Goal: Check status: Check status

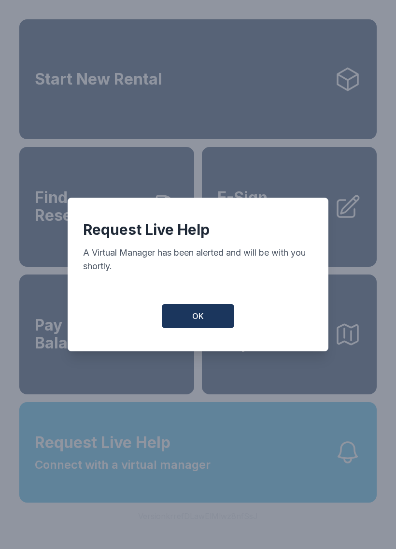
click at [198, 319] on span "OK" at bounding box center [198, 316] width 12 height 12
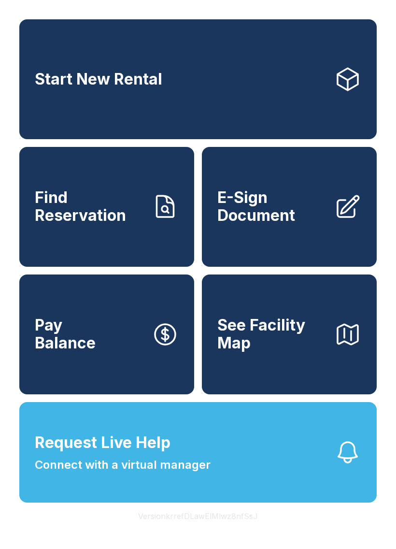
click at [105, 240] on link "Find Reservation" at bounding box center [106, 207] width 175 height 120
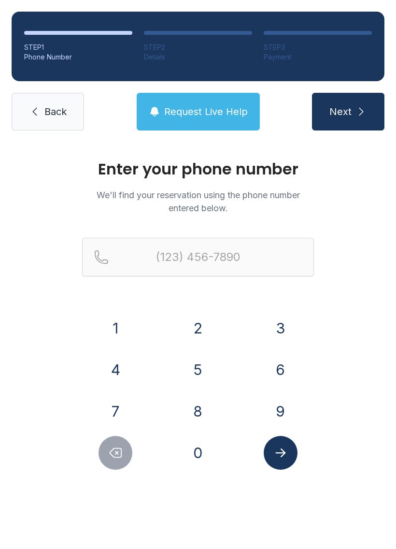
click at [274, 368] on button "6" at bounding box center [281, 370] width 34 height 34
click at [110, 410] on button "7" at bounding box center [116, 411] width 34 height 34
click at [197, 424] on button "8" at bounding box center [198, 411] width 34 height 34
click at [199, 404] on button "8" at bounding box center [198, 411] width 34 height 34
click at [273, 407] on button "9" at bounding box center [281, 411] width 34 height 34
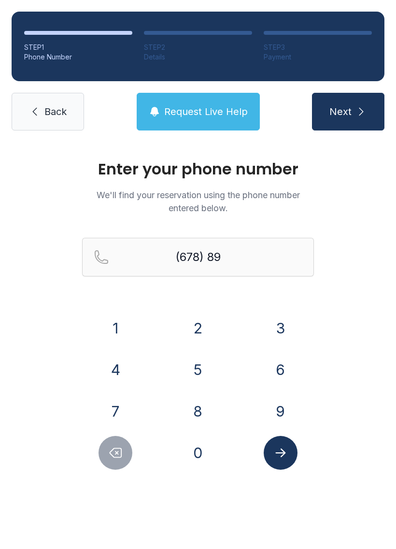
click at [189, 370] on button "5" at bounding box center [198, 370] width 34 height 34
click at [112, 329] on button "1" at bounding box center [116, 328] width 34 height 34
click at [200, 410] on button "8" at bounding box center [198, 411] width 34 height 34
click at [194, 457] on button "0" at bounding box center [198, 453] width 34 height 34
click at [195, 460] on button "0" at bounding box center [198, 453] width 34 height 34
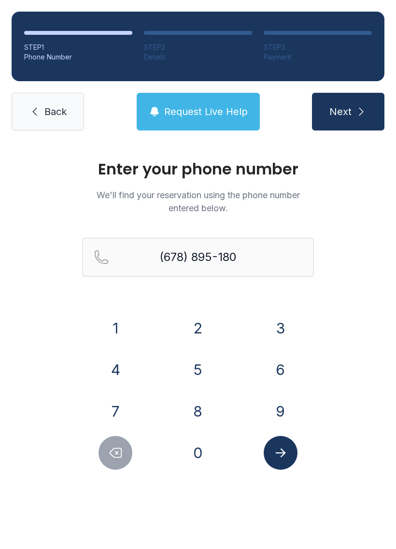
type input "[PHONE_NUMBER]"
click at [289, 451] on button "Submit lookup form" at bounding box center [281, 453] width 34 height 34
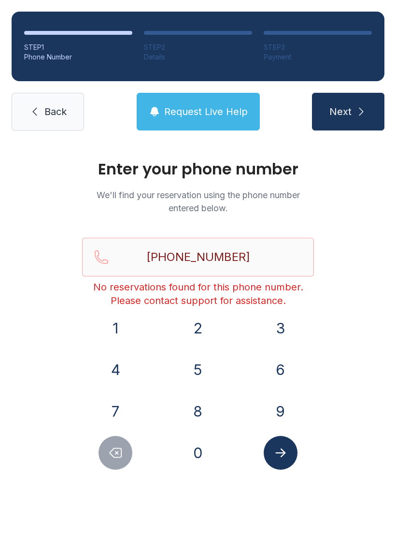
click at [55, 112] on span "Back" at bounding box center [55, 112] width 22 height 14
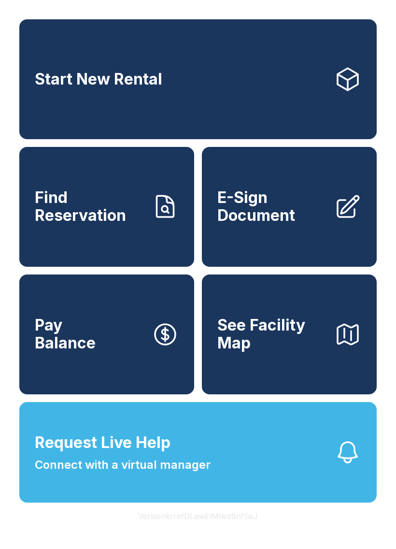
click at [135, 224] on span "Find Reservation" at bounding box center [89, 206] width 109 height 35
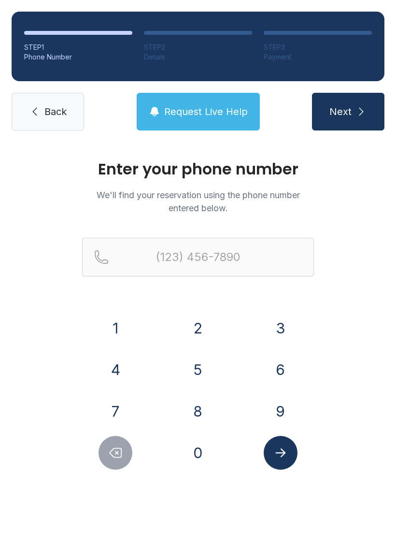
click at [280, 366] on button "6" at bounding box center [281, 370] width 34 height 34
click at [116, 400] on button "7" at bounding box center [116, 411] width 34 height 34
click at [197, 406] on button "8" at bounding box center [198, 411] width 34 height 34
click at [285, 411] on button "9" at bounding box center [281, 411] width 34 height 34
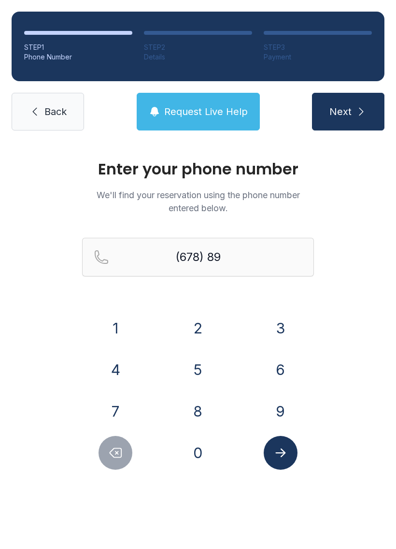
click at [197, 378] on button "5" at bounding box center [198, 370] width 34 height 34
click at [107, 334] on button "1" at bounding box center [116, 328] width 34 height 34
click at [199, 412] on button "8" at bounding box center [198, 411] width 34 height 34
click at [192, 451] on button "0" at bounding box center [198, 453] width 34 height 34
click at [198, 448] on button "0" at bounding box center [198, 453] width 34 height 34
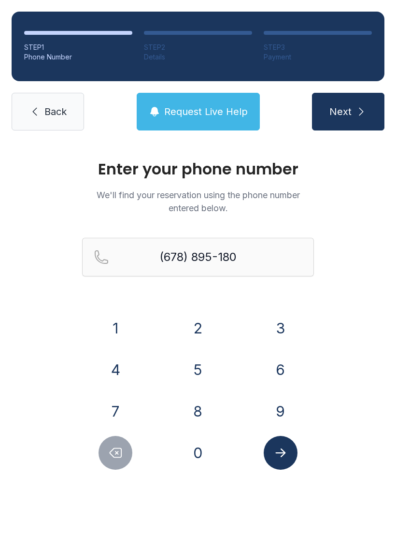
type input "[PHONE_NUMBER]"
click at [284, 449] on icon "Submit lookup form" at bounding box center [280, 452] width 14 height 14
